Goal: Information Seeking & Learning: Check status

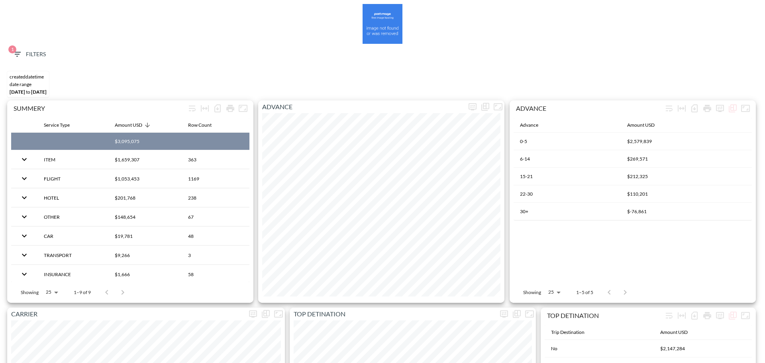
click at [45, 57] on span "1 Filters" at bounding box center [28, 54] width 33 height 10
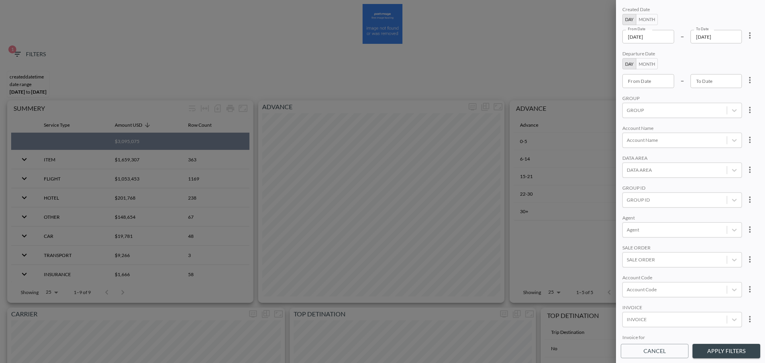
click at [750, 37] on icon "more" at bounding box center [750, 36] width 10 height 10
click at [735, 57] on li "Clear" at bounding box center [720, 54] width 72 height 14
click at [649, 233] on body "BI.P.EYE, Interactive Analytics Dashboards 1 Filters CREATEDDATETIME DATE RANGE…" at bounding box center [382, 181] width 765 height 363
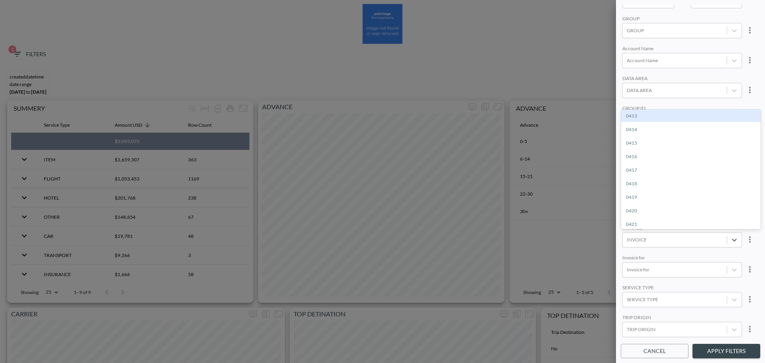
paste input "INVC000942506"
type input "INVC000942506"
click at [648, 121] on div "Create "INVC000942506"" at bounding box center [690, 116] width 139 height 12
click at [706, 349] on button "Apply Filters" at bounding box center [726, 351] width 68 height 15
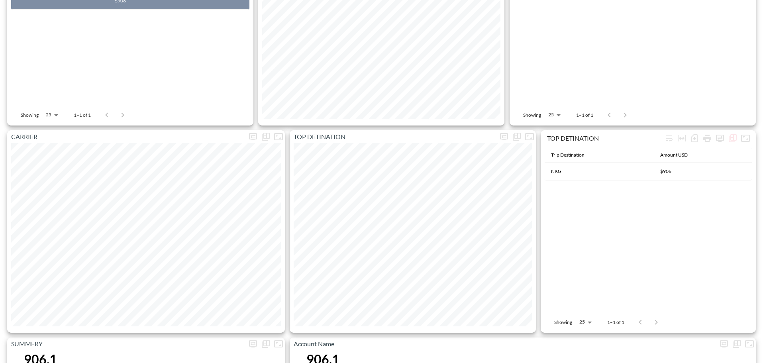
scroll to position [0, 0]
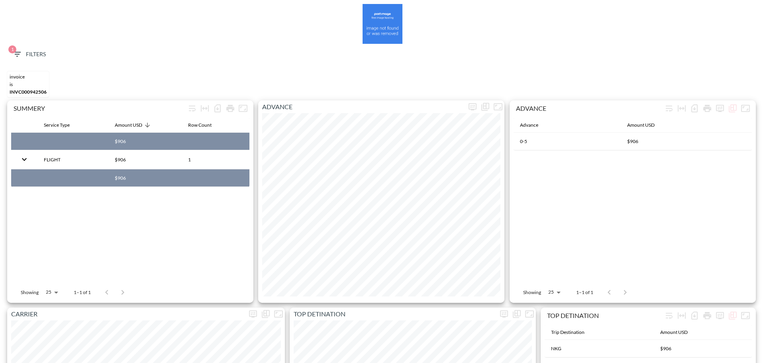
click at [39, 51] on span "1 Filters" at bounding box center [28, 54] width 33 height 10
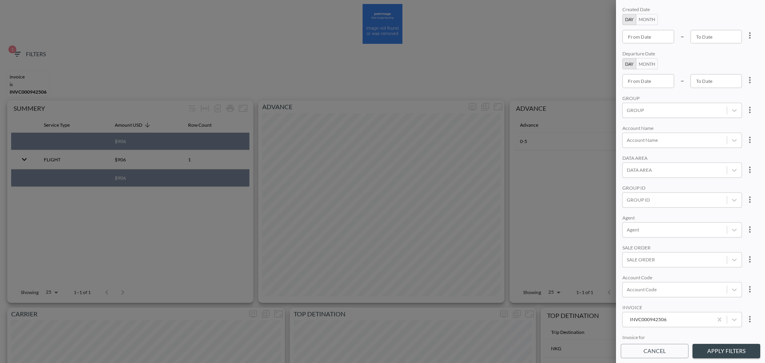
type input "YYYY-MM-DD"
click at [661, 40] on input "YYYY-MM-DD" at bounding box center [648, 37] width 52 height 14
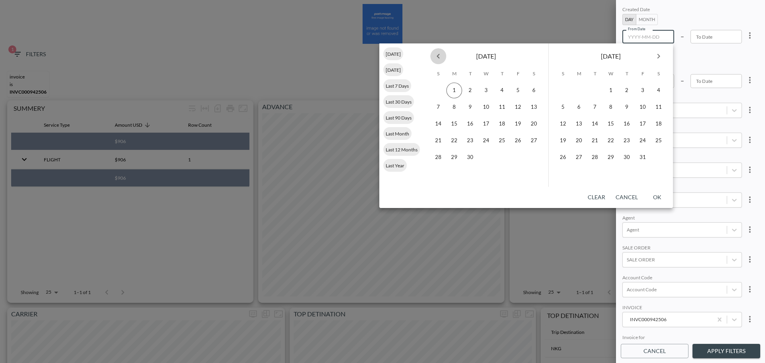
click at [443, 55] on button "Previous month" at bounding box center [438, 56] width 16 height 16
click at [440, 174] on button "31" at bounding box center [438, 174] width 16 height 16
type input "[DATE]"
click at [575, 86] on button "1" at bounding box center [579, 90] width 16 height 16
type input "[DATE]"
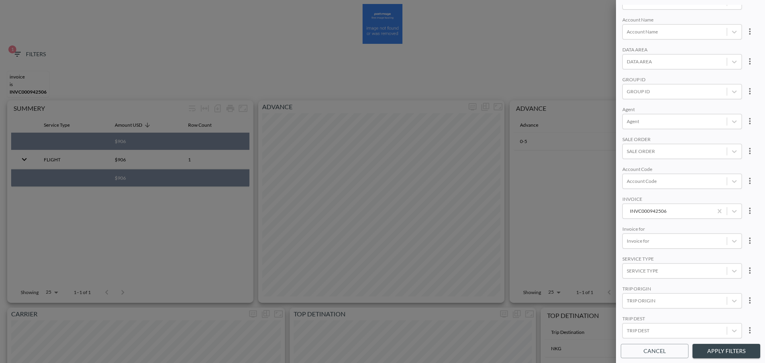
scroll to position [112, 0]
click at [666, 88] on div at bounding box center [674, 92] width 96 height 8
type input "r"
type input "e"
click at [628, 49] on input "Ribbon" at bounding box center [628, 47] width 17 height 17
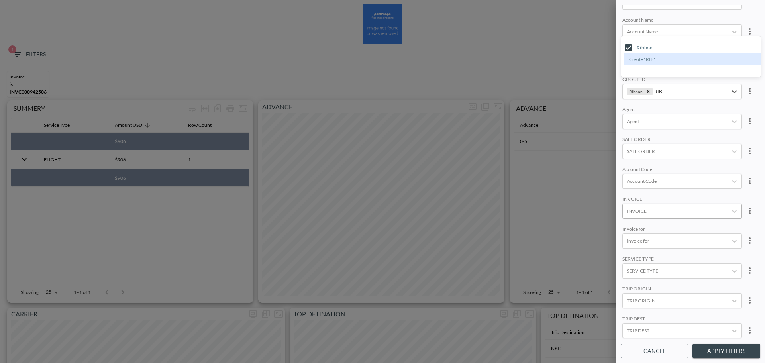
type input "RIB"
click at [719, 344] on button "Apply Filters" at bounding box center [726, 351] width 68 height 15
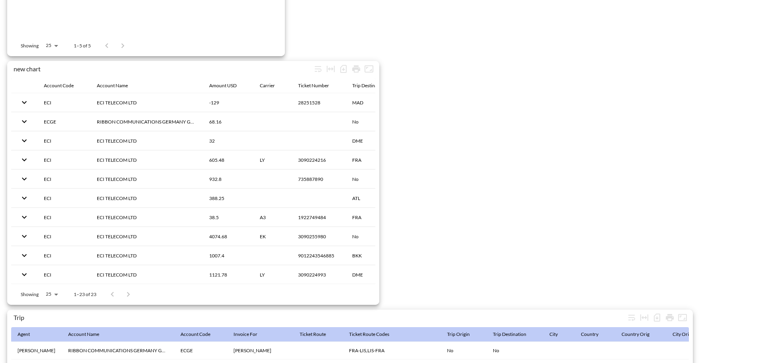
scroll to position [1195, 0]
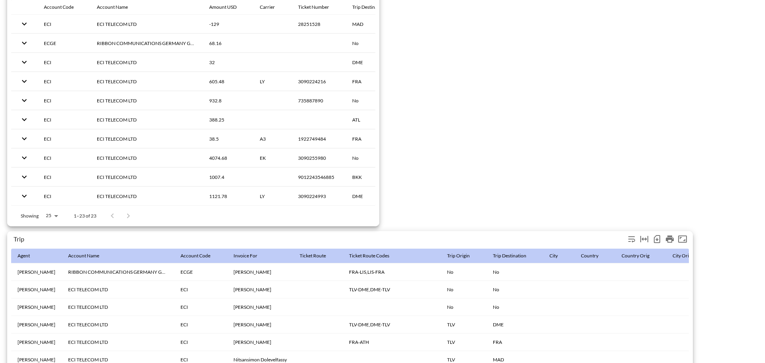
click at [659, 236] on icon "Number of rows selected for download: 26" at bounding box center [656, 239] width 6 height 8
click at [658, 241] on icon "Number of rows selected for download: 26" at bounding box center [657, 239] width 10 height 10
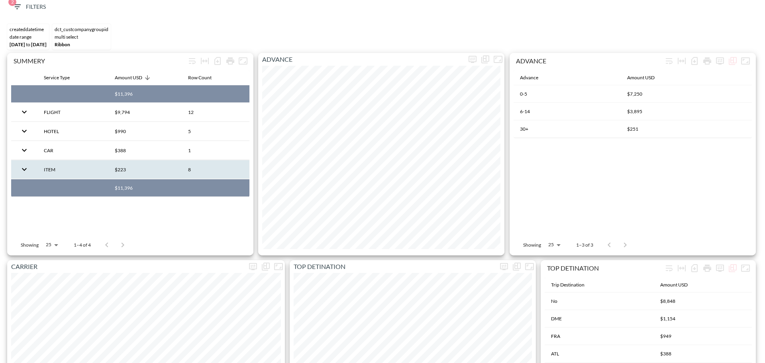
scroll to position [0, 0]
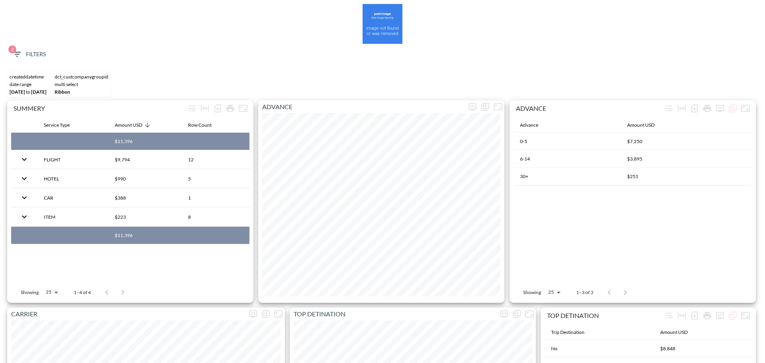
click at [28, 53] on span "2 Filters" at bounding box center [28, 54] width 33 height 10
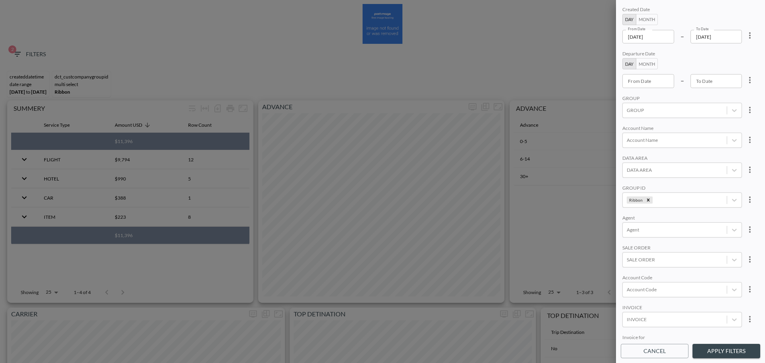
click at [746, 37] on icon "more" at bounding box center [750, 36] width 10 height 10
click at [730, 55] on li "Clear" at bounding box center [720, 54] width 72 height 14
click at [645, 201] on icon "Remove Ribbon" at bounding box center [648, 200] width 6 height 6
click at [654, 315] on div "INVOICE" at bounding box center [674, 319] width 104 height 11
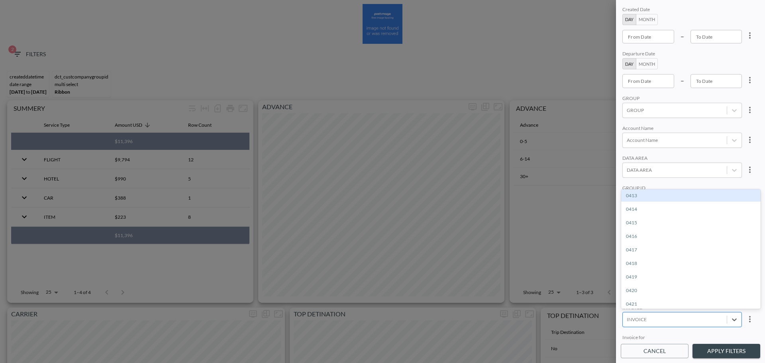
paste input "CRE00185745"
type input "CRE00185745"
click at [653, 190] on div "Create "CRE00185745"" at bounding box center [690, 195] width 139 height 12
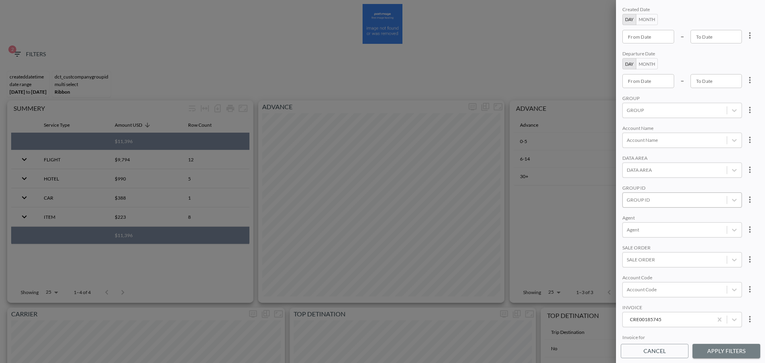
click at [730, 350] on button "Apply Filters" at bounding box center [726, 351] width 68 height 15
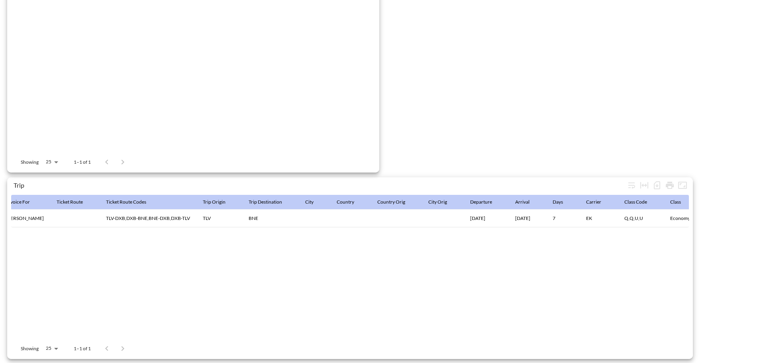
scroll to position [0, 1426]
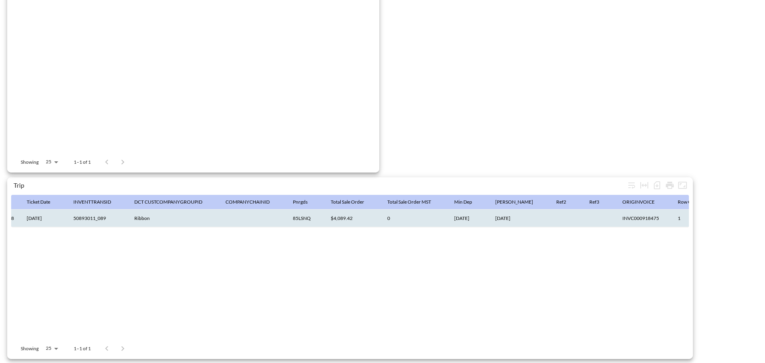
click at [616, 211] on th "INVC000918475" at bounding box center [643, 218] width 55 height 18
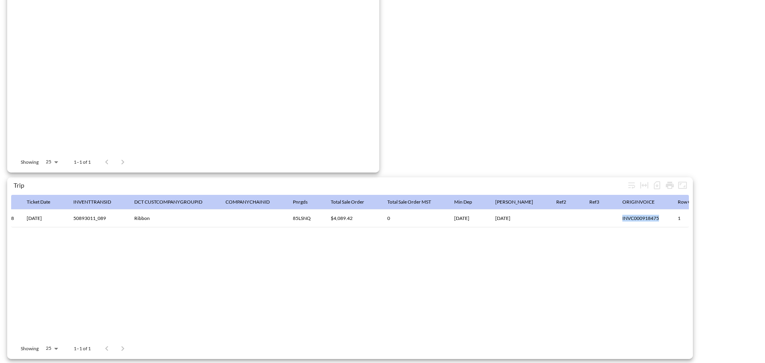
copy th "INVC000918475"
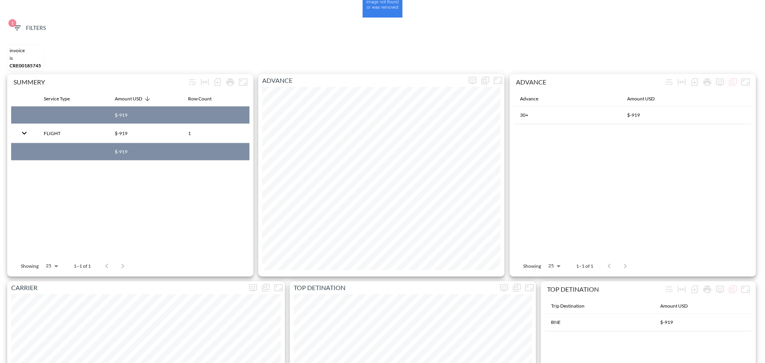
scroll to position [0, 0]
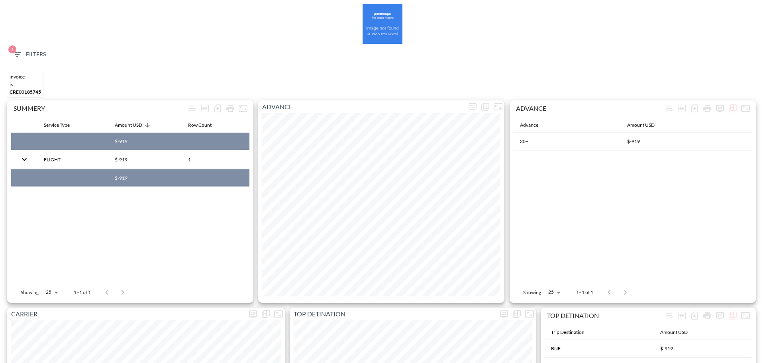
click at [23, 51] on span "1 Filters" at bounding box center [28, 54] width 33 height 10
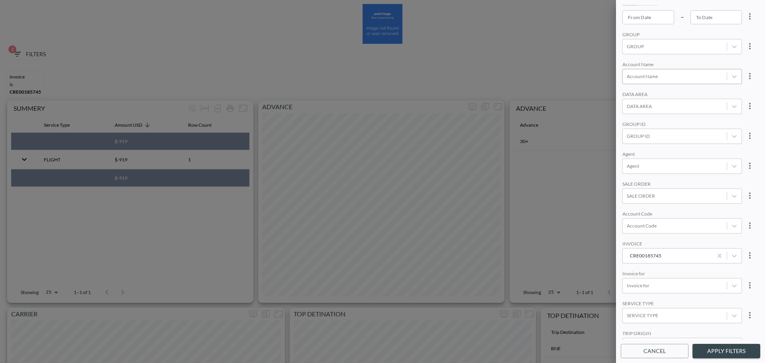
scroll to position [112, 0]
paste input "CRE00188753"
type input "CRE00188753"
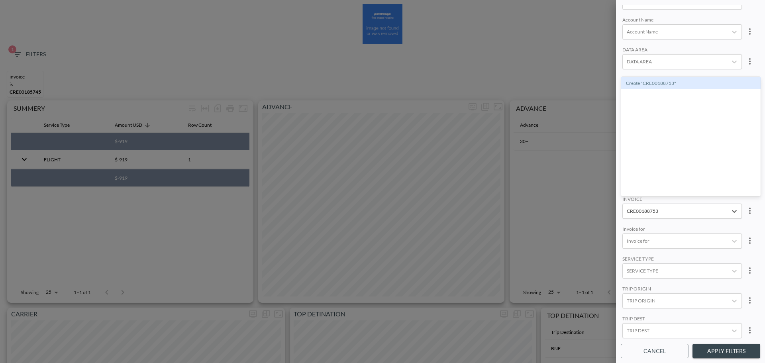
click at [658, 78] on div "Create "CRE00188753"" at bounding box center [690, 83] width 139 height 12
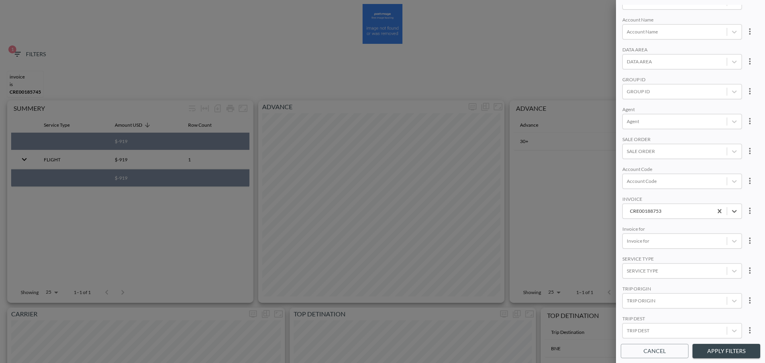
click at [731, 354] on button "Apply Filters" at bounding box center [726, 351] width 68 height 15
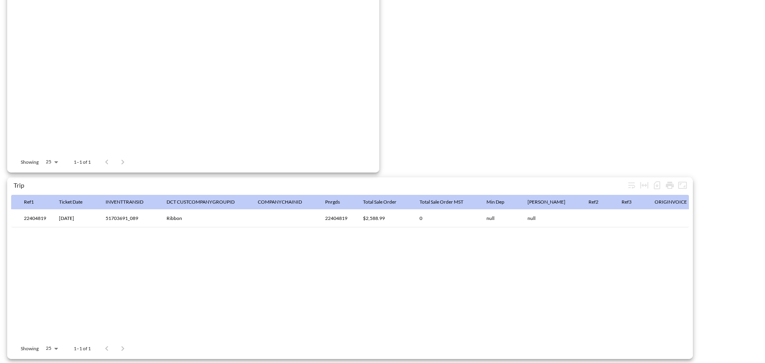
scroll to position [0, 1459]
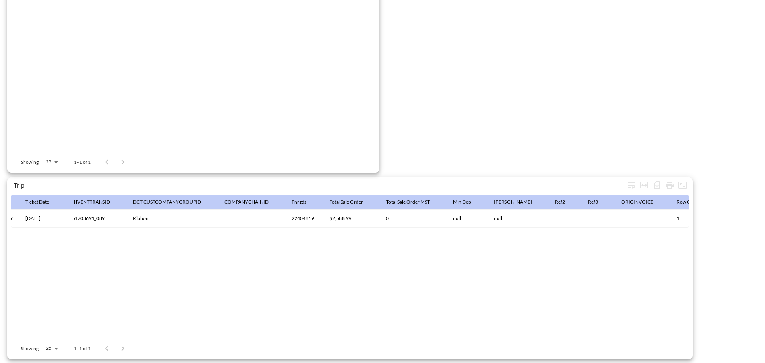
drag, startPoint x: 569, startPoint y: 227, endPoint x: 392, endPoint y: 231, distance: 176.5
click at [395, 231] on div "Agent Account Name Account Code Invoice For Ticket Route Ticket Route Codes Tri…" at bounding box center [349, 266] width 677 height 143
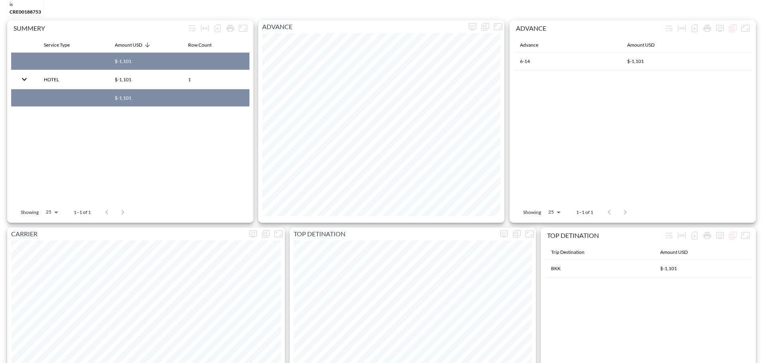
scroll to position [0, 0]
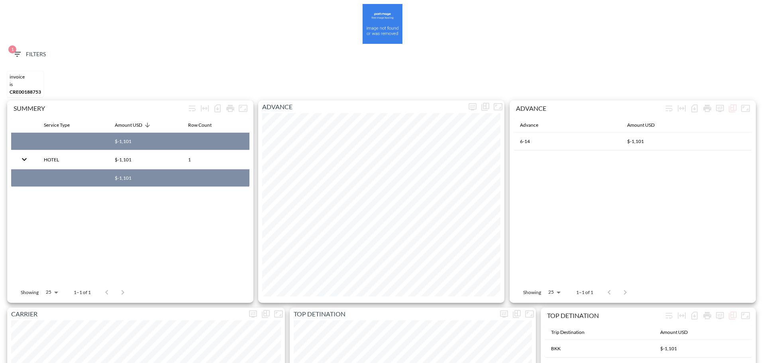
click at [33, 47] on button "1 Filters" at bounding box center [29, 54] width 40 height 15
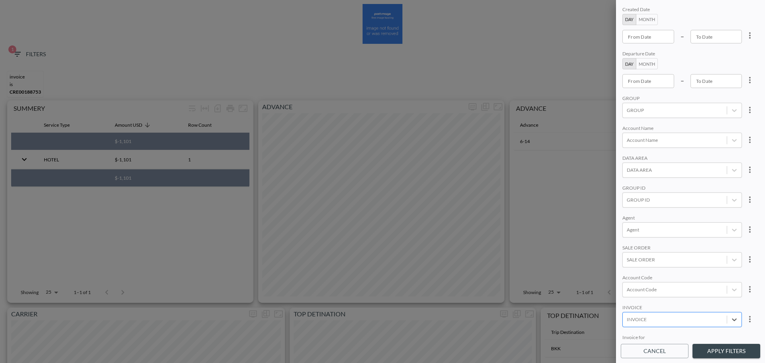
paste input "CRE00187201"
type input "CRE00187201"
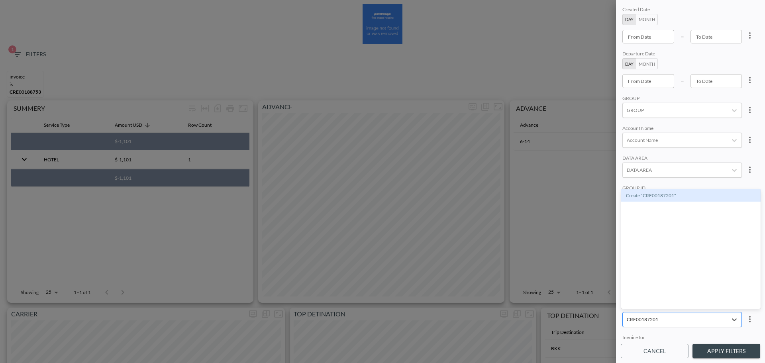
click at [666, 199] on div "Create "CRE00187201"" at bounding box center [690, 195] width 139 height 12
click at [716, 346] on button "Apply Filters" at bounding box center [726, 351] width 68 height 15
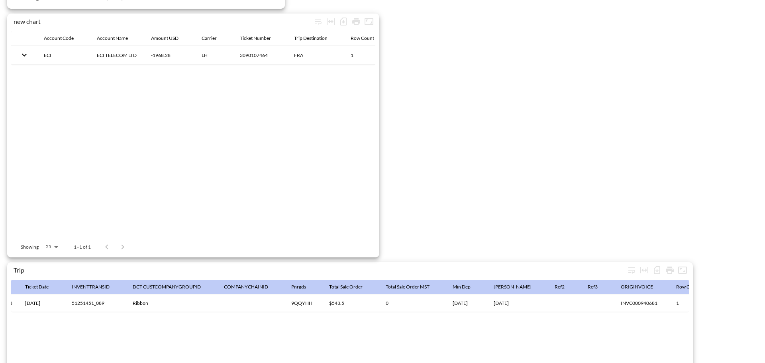
scroll to position [1252, 0]
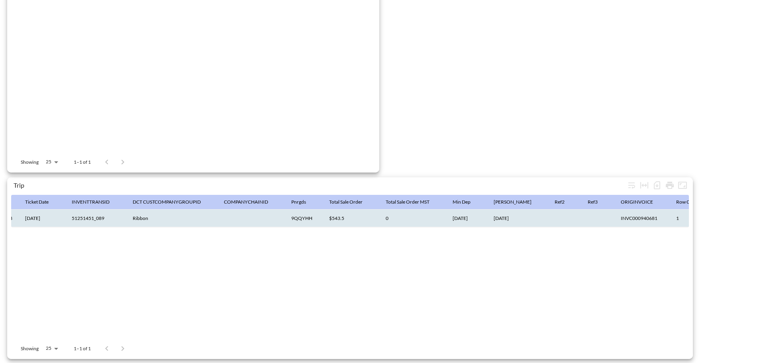
click at [627, 213] on th "INVC000940681" at bounding box center [641, 218] width 55 height 18
copy th "INVC000940681"
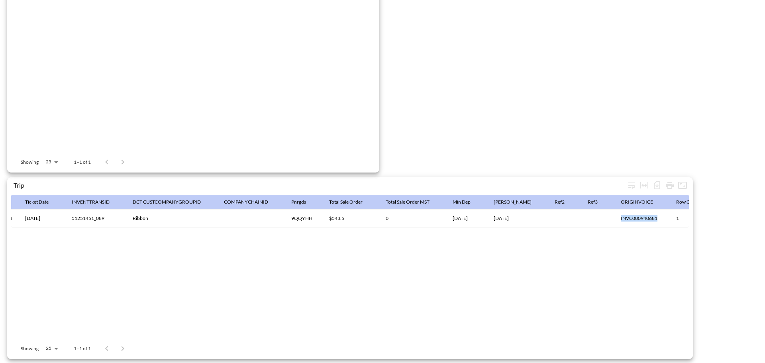
click at [171, 141] on div "Account Code Account Name Amount USD Carrier Ticket Number Trip Destination Row…" at bounding box center [193, 48] width 364 height 205
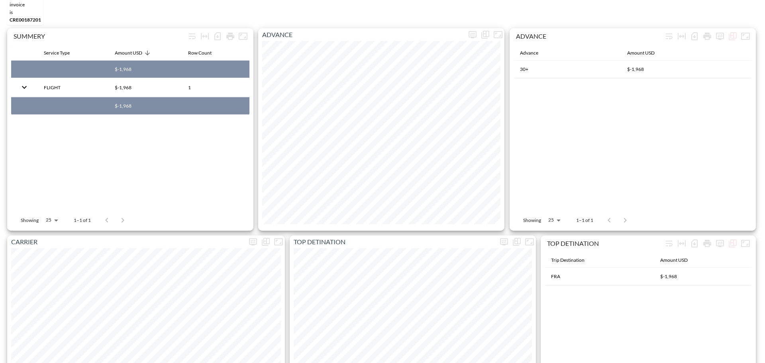
scroll to position [0, 0]
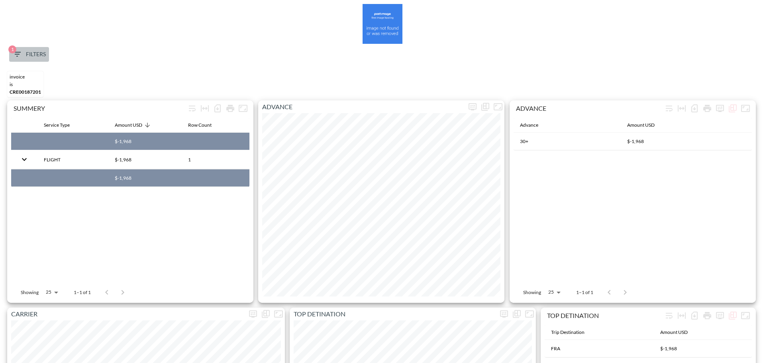
click at [24, 54] on span "1 Filters" at bounding box center [28, 54] width 33 height 10
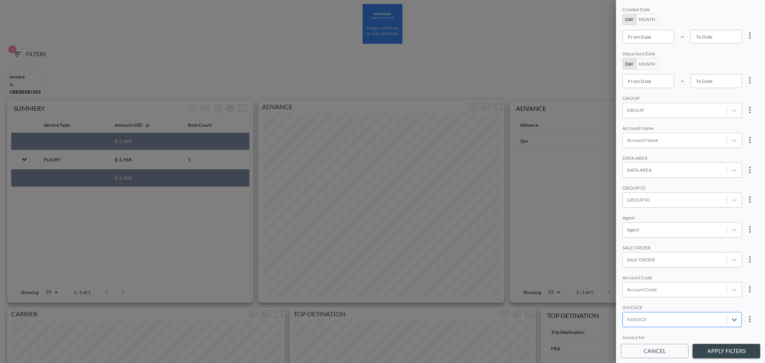
paste input "CRE00188699"
type input "CRE00188699"
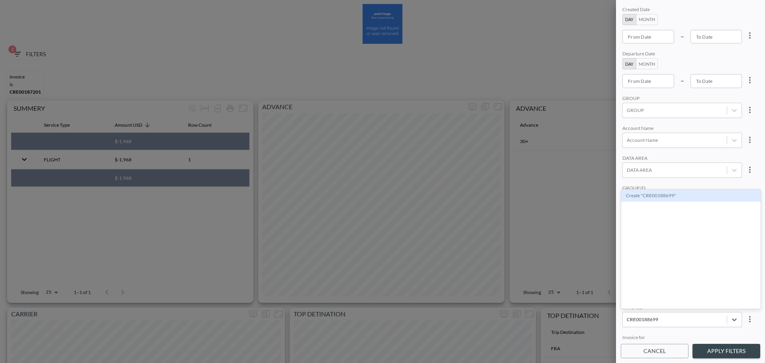
click at [676, 196] on div "Create "CRE00188699"" at bounding box center [690, 195] width 139 height 12
click at [731, 355] on button "Apply Filters" at bounding box center [726, 351] width 68 height 15
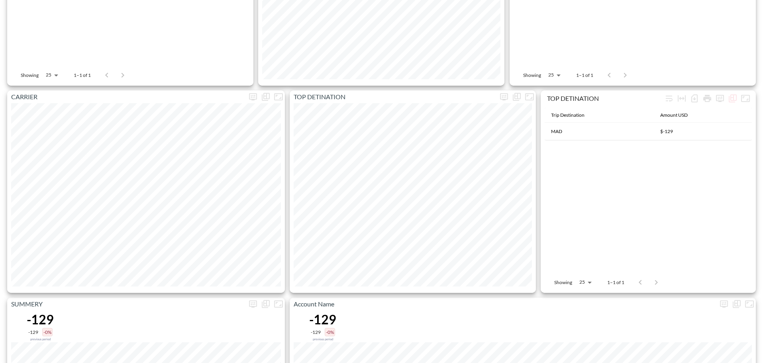
scroll to position [18, 0]
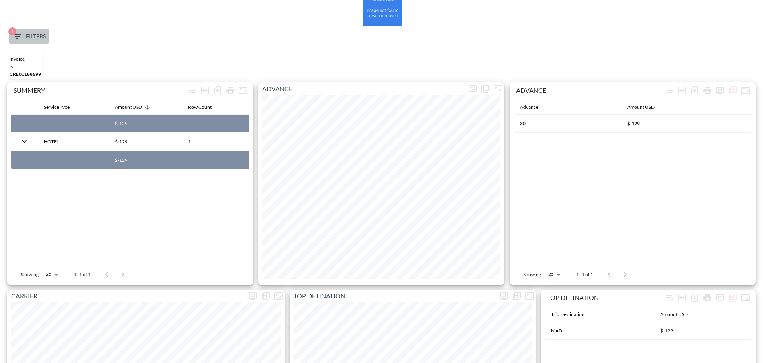
click at [27, 32] on span "1 Filters" at bounding box center [28, 36] width 33 height 10
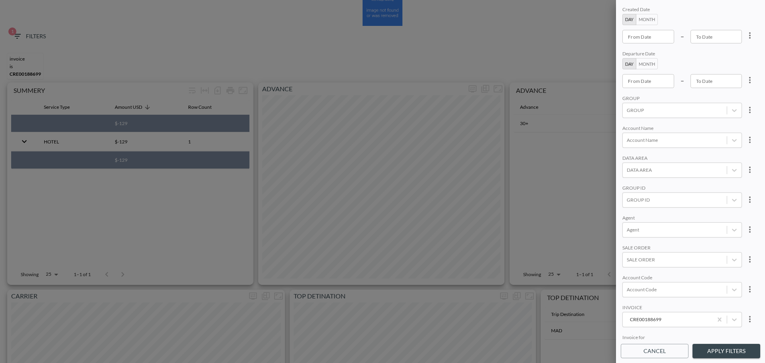
click at [751, 316] on icon "more" at bounding box center [750, 319] width 10 height 10
click at [716, 336] on span "Clear" at bounding box center [710, 337] width 20 height 10
type input "YYYY-MM-DD"
click at [645, 37] on input "YYYY-MM-DD" at bounding box center [648, 37] width 52 height 14
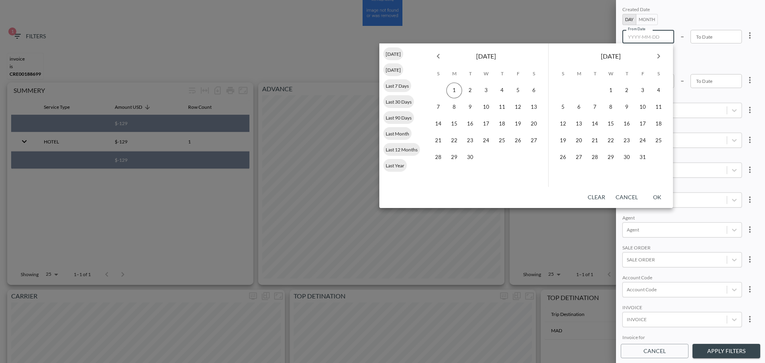
click at [442, 62] on button "Previous month" at bounding box center [438, 56] width 16 height 16
click at [496, 141] on button "21" at bounding box center [502, 141] width 16 height 16
type input "[DATE]"
click at [438, 174] on button "31" at bounding box center [438, 174] width 16 height 16
type input "[DATE]"
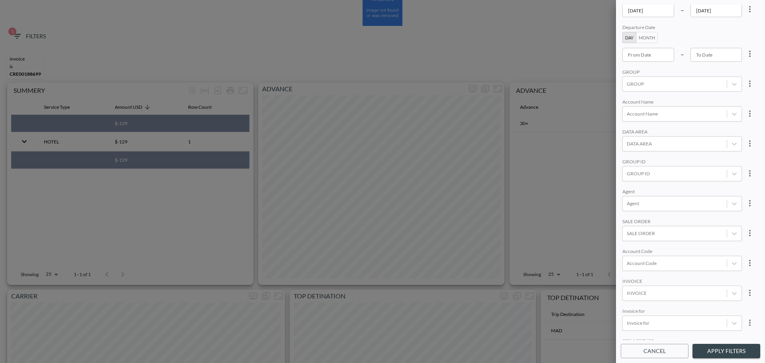
scroll to position [40, 0]
click at [644, 159] on div at bounding box center [674, 160] width 96 height 8
click at [630, 124] on input "Cloudinary" at bounding box center [628, 120] width 17 height 17
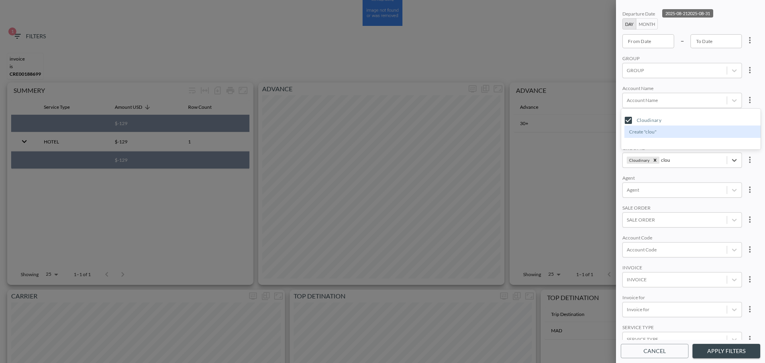
type input "clou"
click at [651, 86] on div "Account Name" at bounding box center [681, 89] width 119 height 8
click at [723, 356] on button "Apply Filters" at bounding box center [726, 351] width 68 height 15
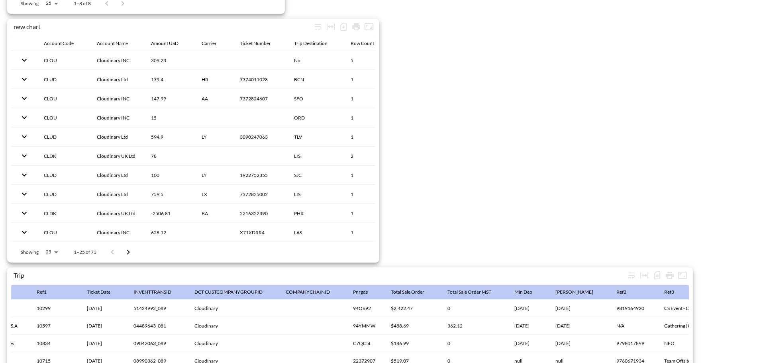
scroll to position [1252, 0]
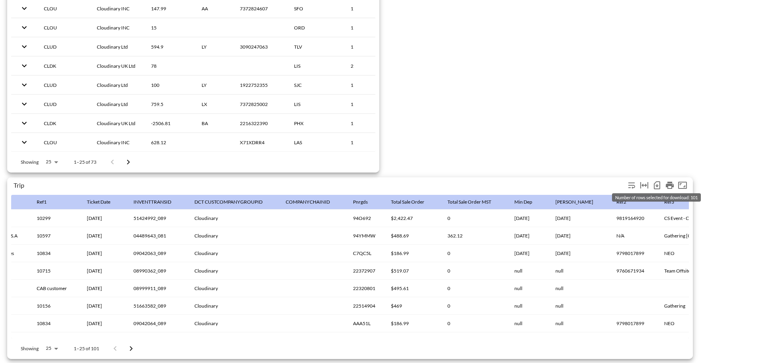
click at [655, 180] on icon "Number of rows selected for download: 101" at bounding box center [657, 185] width 10 height 10
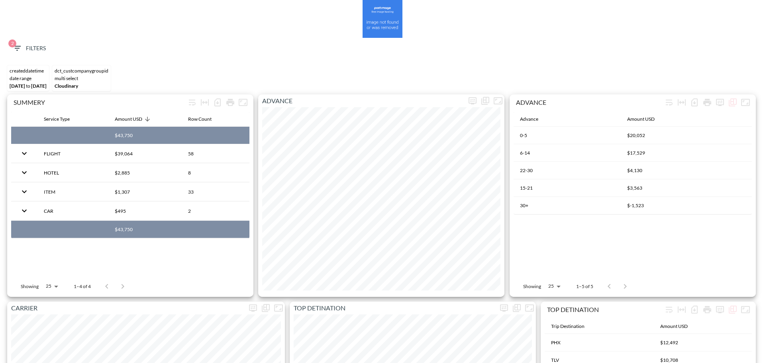
scroll to position [0, 0]
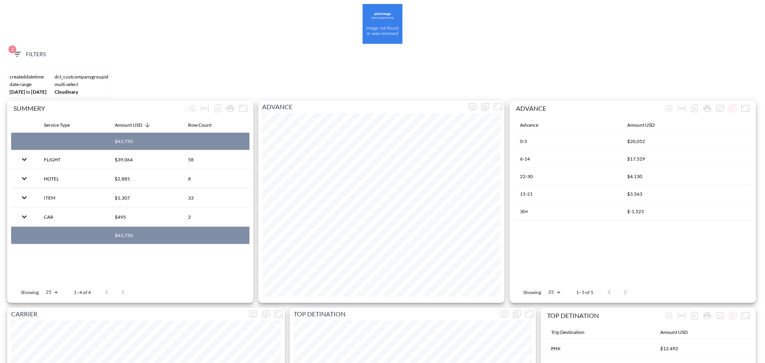
click at [36, 47] on button "2 Filters" at bounding box center [29, 54] width 40 height 15
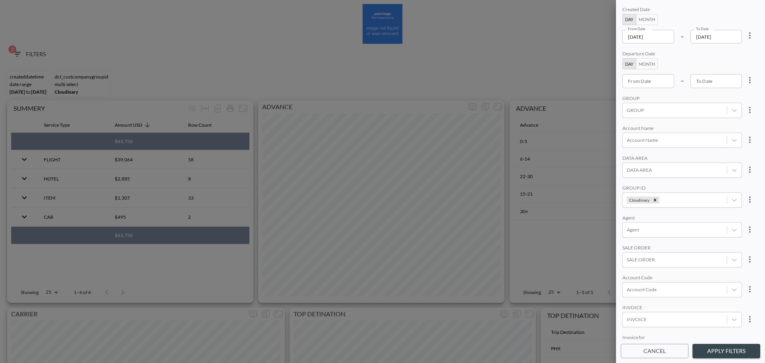
click at [747, 37] on icon "more" at bounding box center [750, 36] width 10 height 10
click at [728, 56] on li "Clear" at bounding box center [720, 54] width 72 height 14
click at [653, 196] on div "Cloudinary" at bounding box center [674, 199] width 104 height 11
click at [654, 199] on icon "Remove Cloudinary" at bounding box center [655, 200] width 6 height 6
click at [666, 219] on div "Agent" at bounding box center [681, 219] width 119 height 8
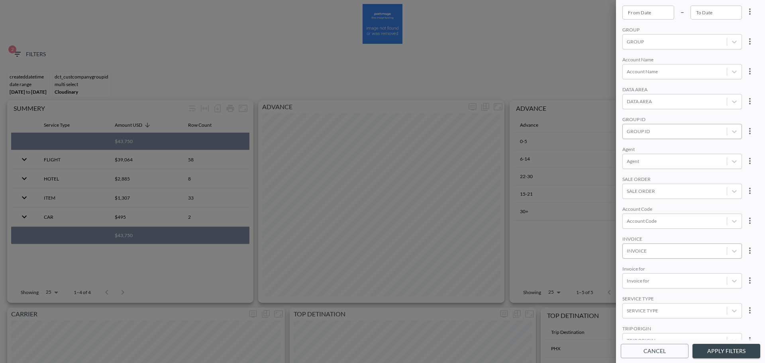
scroll to position [112, 0]
click at [662, 237] on div at bounding box center [674, 241] width 96 height 8
click at [659, 205] on div "INVOICE" at bounding box center [674, 210] width 104 height 11
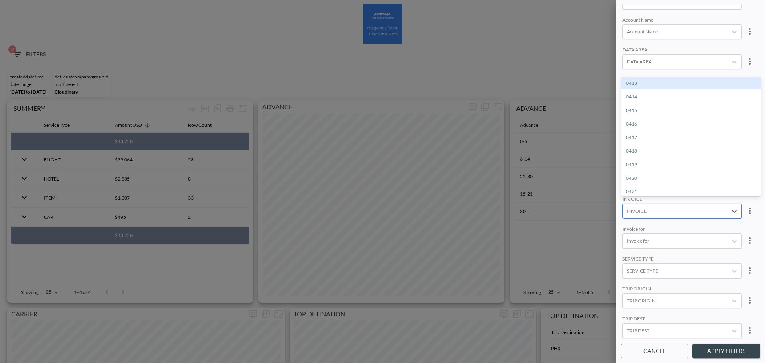
paste input "INVC00128307"
type input "INVC00128307"
click at [661, 78] on div "Create "INVC00128307"" at bounding box center [690, 83] width 139 height 12
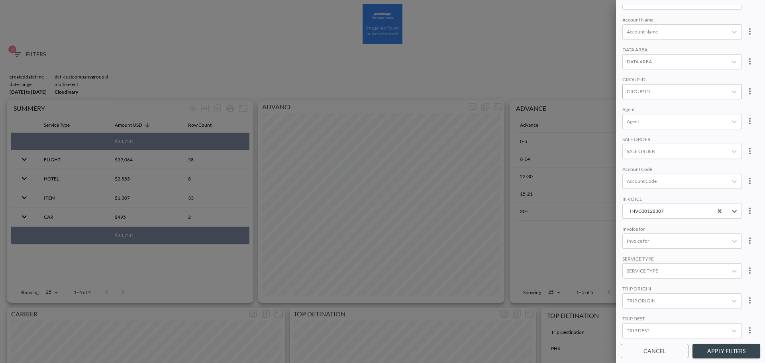
click at [716, 349] on button "Apply Filters" at bounding box center [726, 351] width 68 height 15
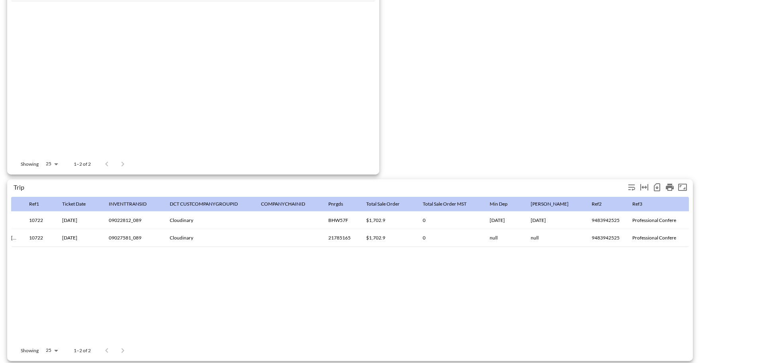
scroll to position [1252, 0]
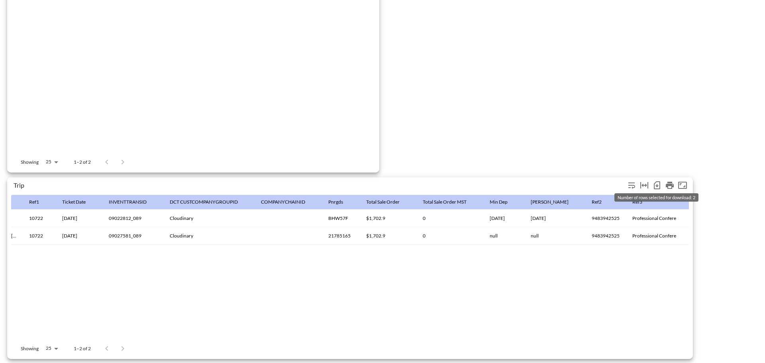
click at [655, 181] on icon "Number of rows selected for download: 2" at bounding box center [656, 185] width 6 height 8
